Goal: Information Seeking & Learning: Find specific page/section

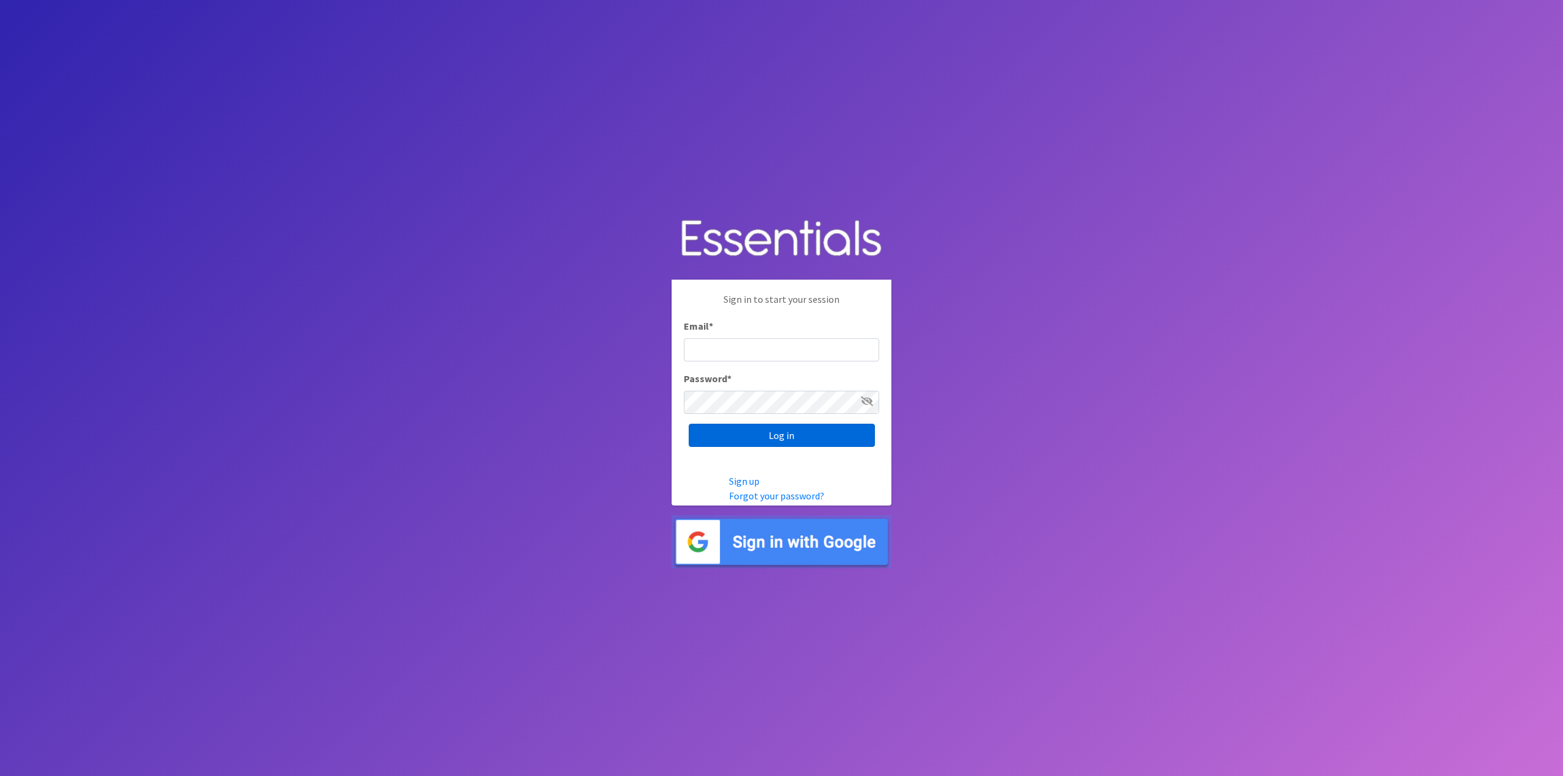
type input "[EMAIL_ADDRESS][DOMAIN_NAME]"
click at [792, 433] on input "Log in" at bounding box center [782, 435] width 186 height 23
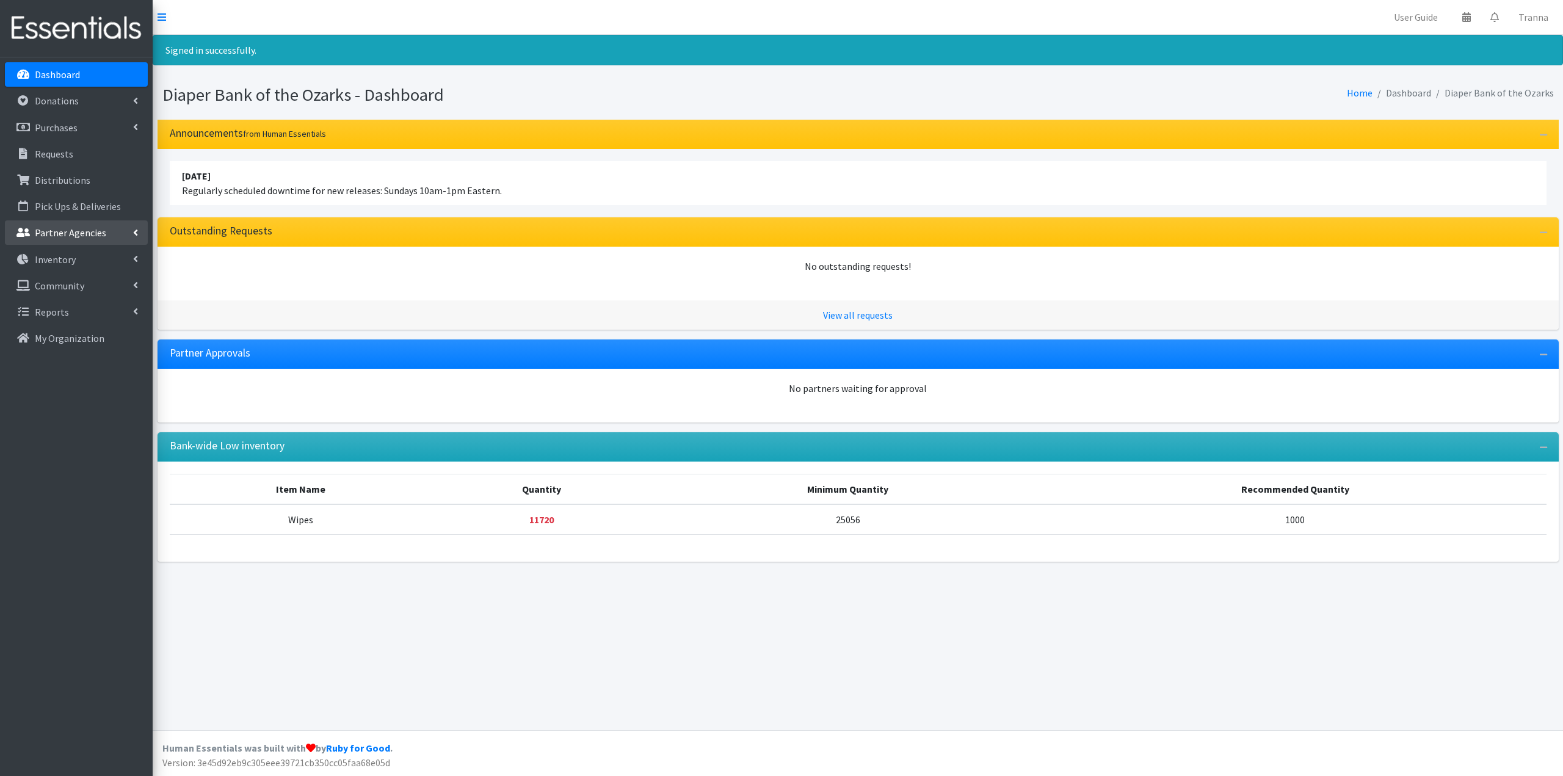
click at [68, 233] on p "Partner Agencies" at bounding box center [70, 232] width 71 height 12
click at [68, 256] on link "All Partners" at bounding box center [76, 259] width 143 height 24
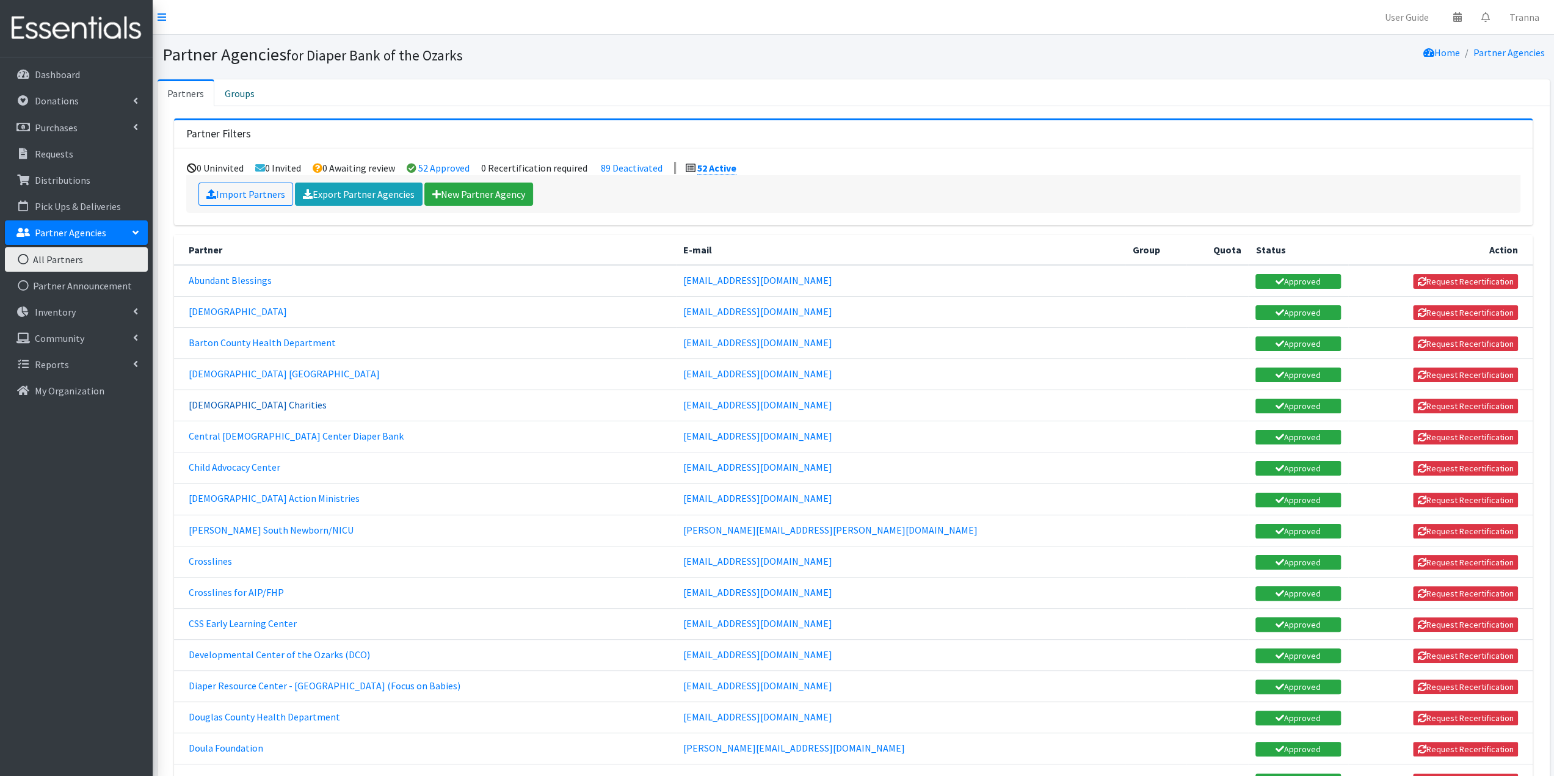
click at [247, 399] on link "[DEMOGRAPHIC_DATA] Charities" at bounding box center [258, 405] width 138 height 12
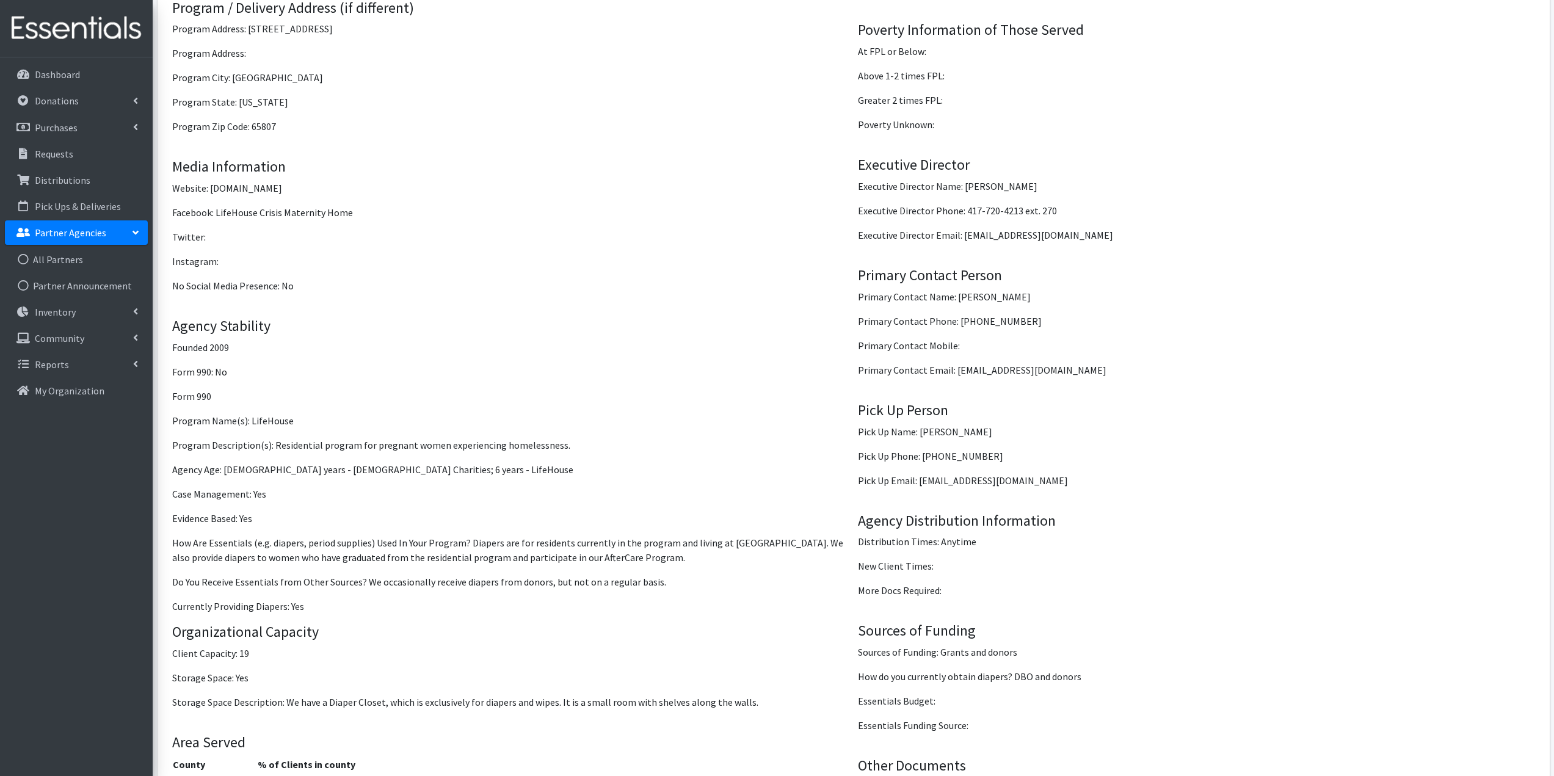
scroll to position [1038, 0]
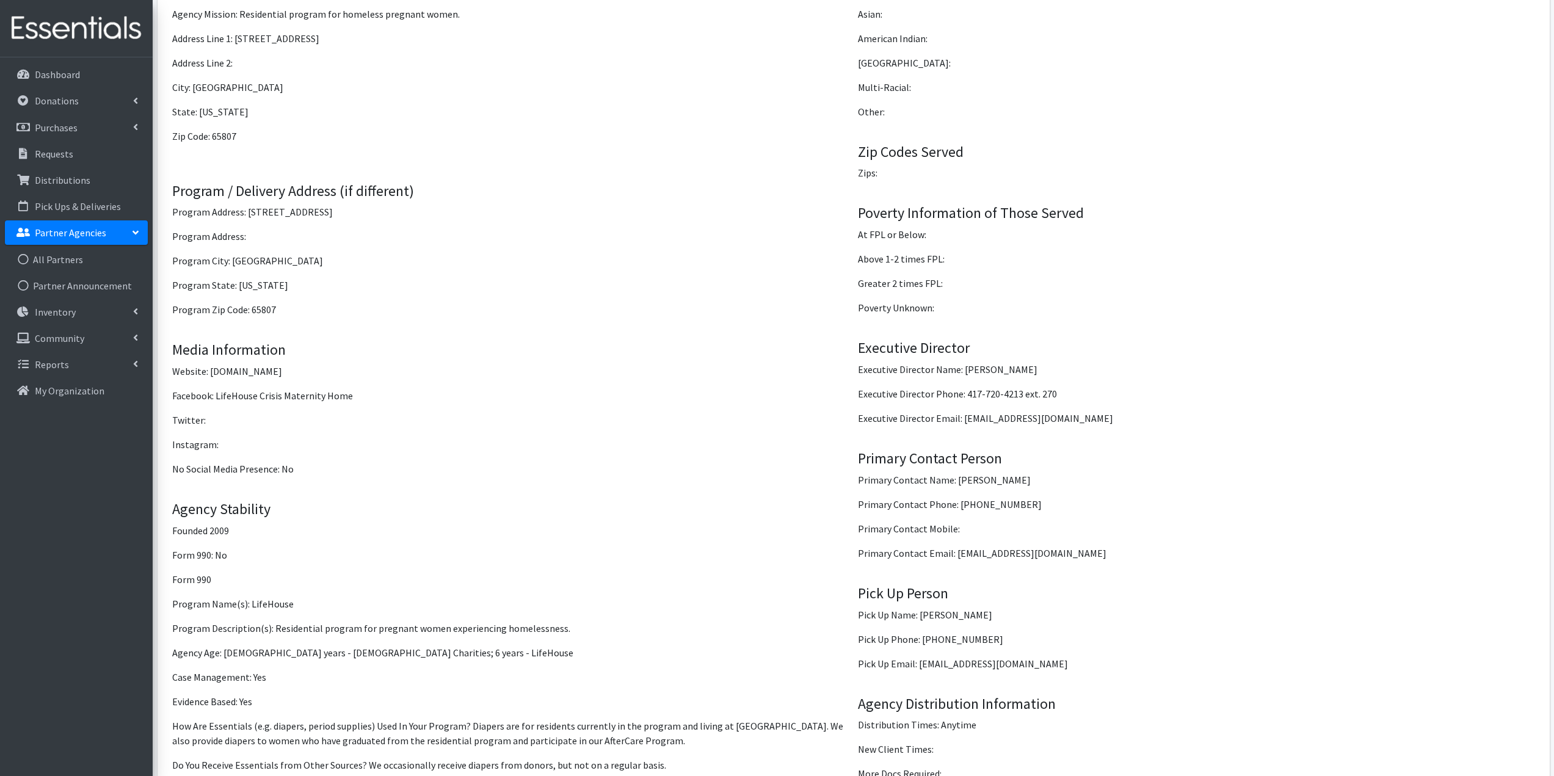
click at [70, 223] on link "Partner Agencies" at bounding box center [76, 232] width 143 height 24
click at [77, 231] on p "Partner Agencies" at bounding box center [70, 232] width 71 height 12
click at [56, 266] on link "All Partners" at bounding box center [76, 259] width 143 height 24
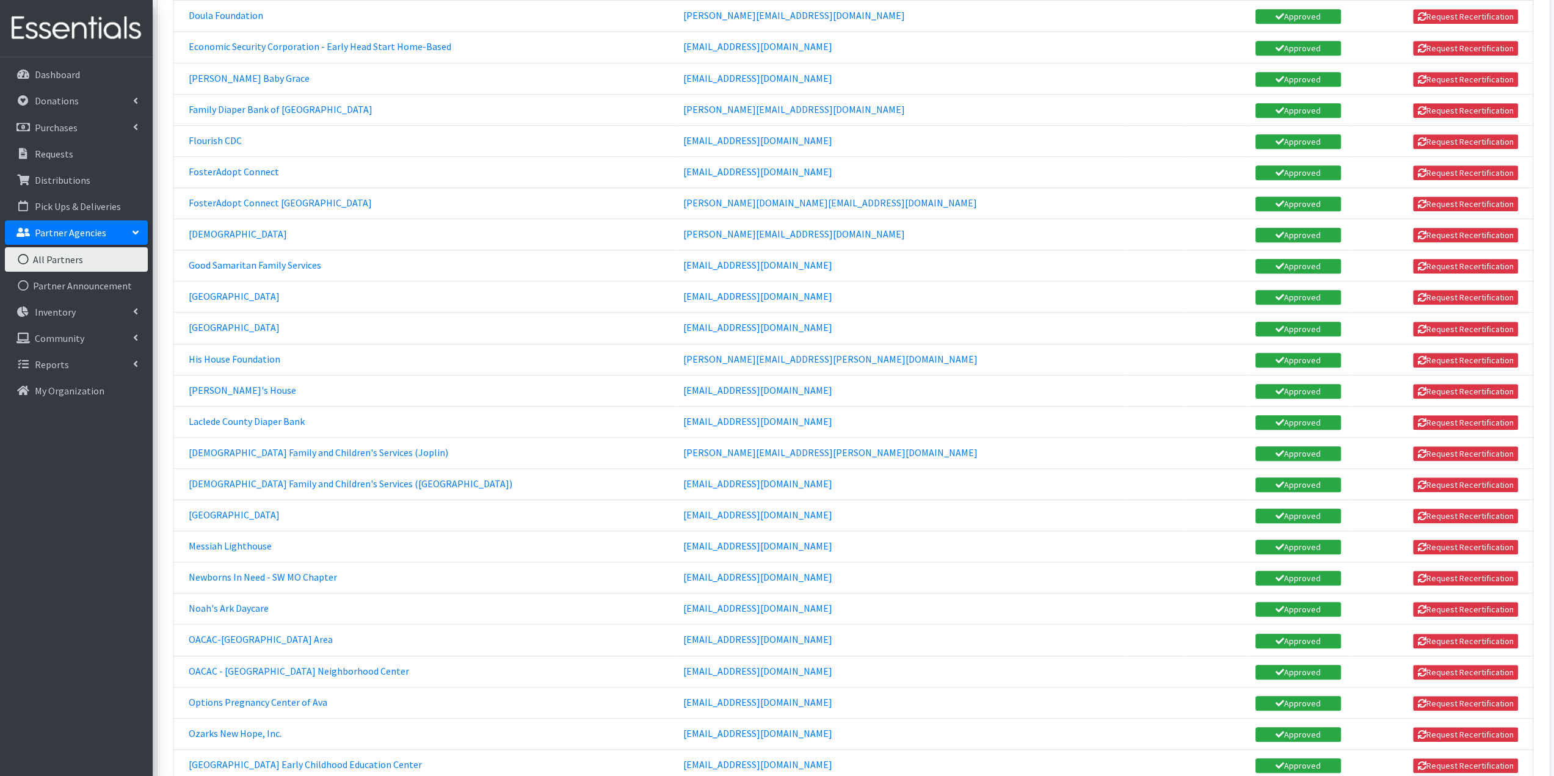
scroll to position [1038, 0]
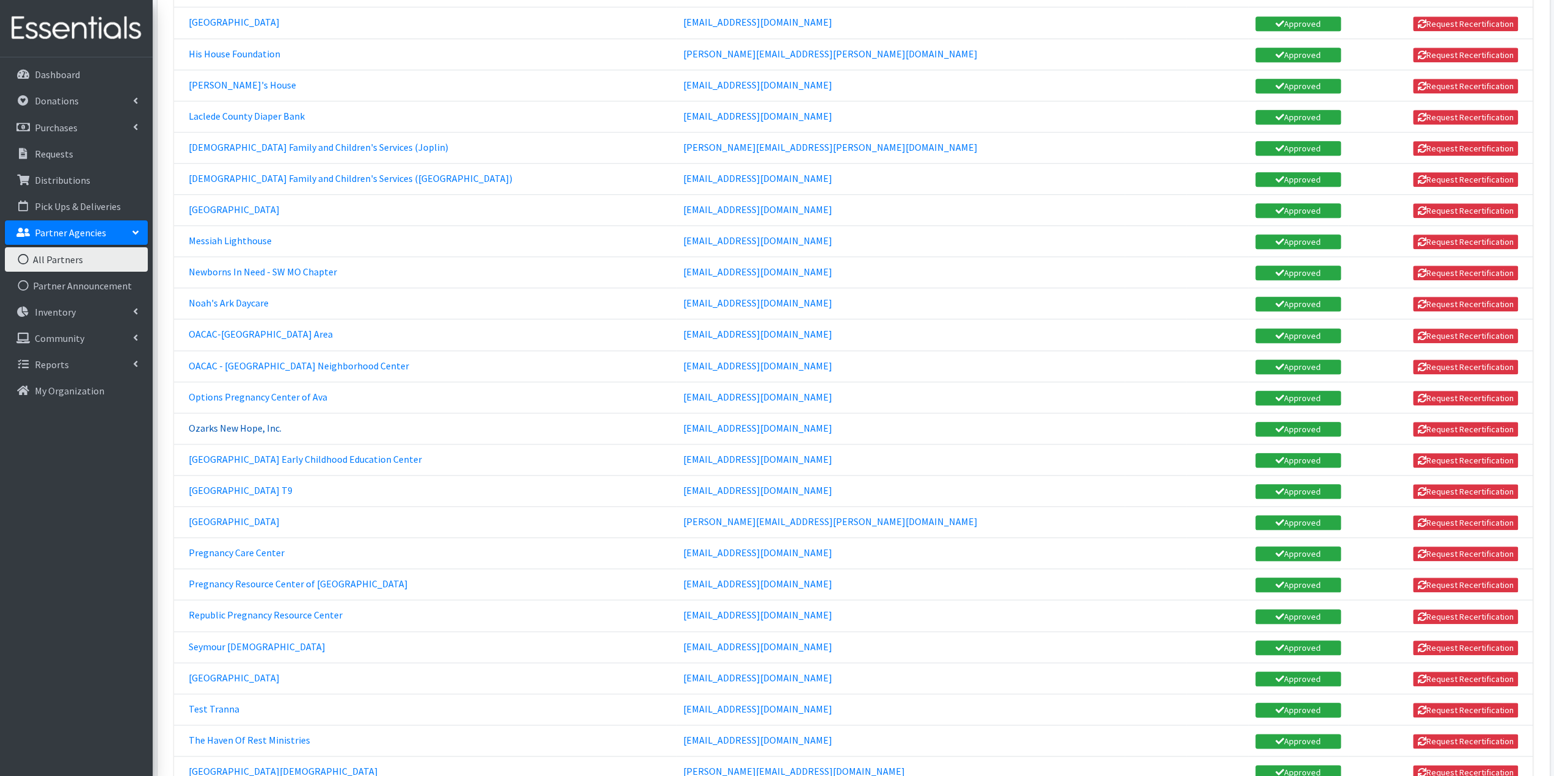
click at [250, 422] on link "Ozarks New Hope, Inc." at bounding box center [235, 428] width 93 height 12
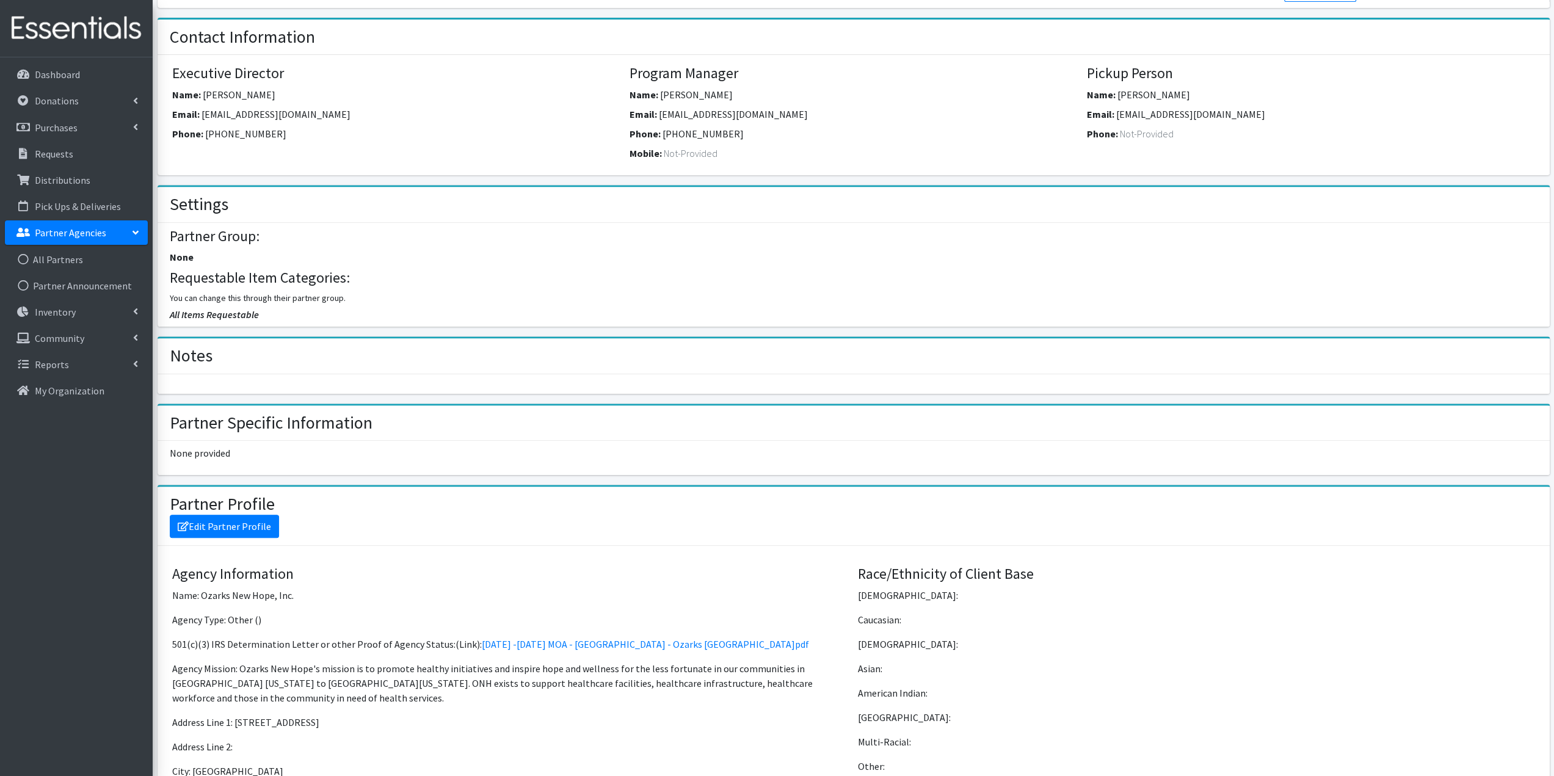
scroll to position [549, 0]
